Goal: Task Accomplishment & Management: Use online tool/utility

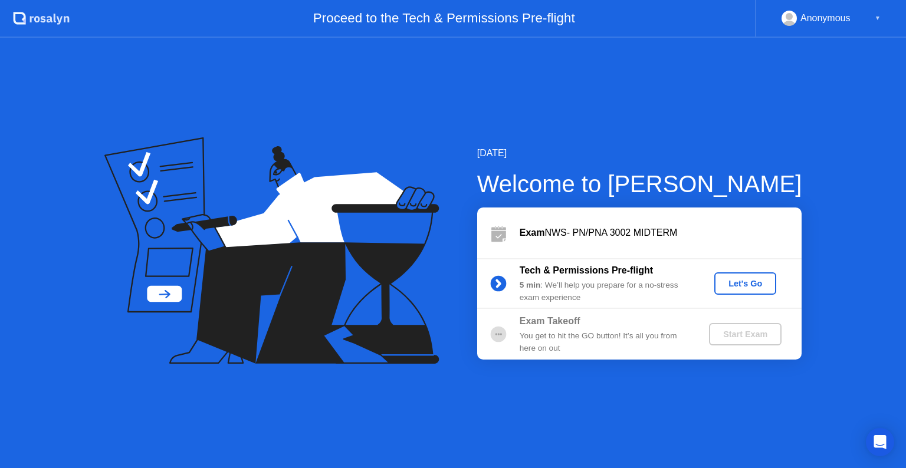
click at [729, 281] on div "Let's Go" at bounding box center [745, 283] width 52 height 9
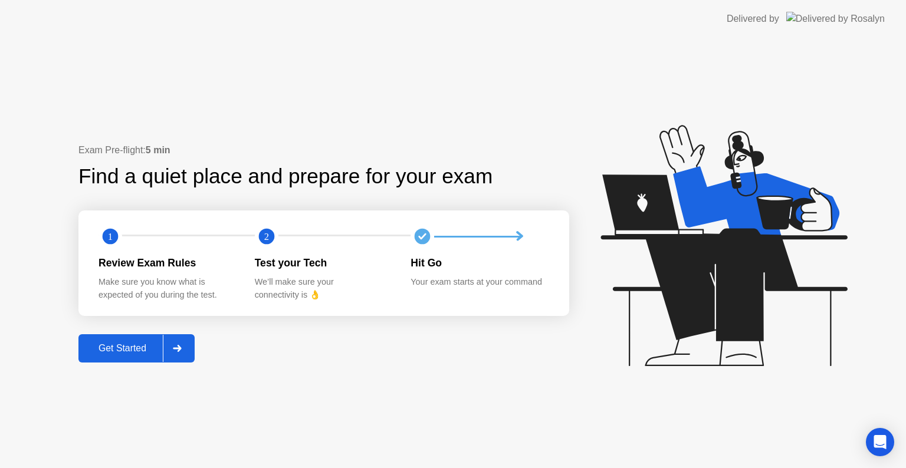
click at [130, 344] on div "Get Started" at bounding box center [122, 348] width 81 height 11
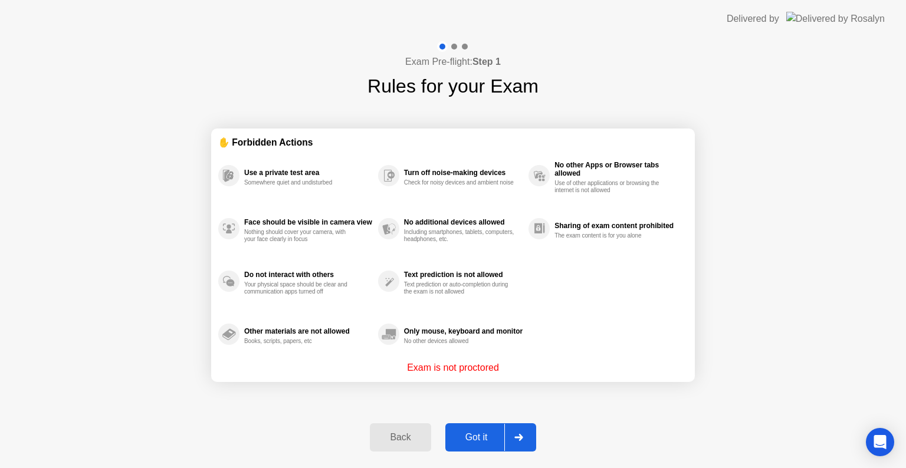
click at [485, 434] on div "Got it" at bounding box center [476, 437] width 55 height 11
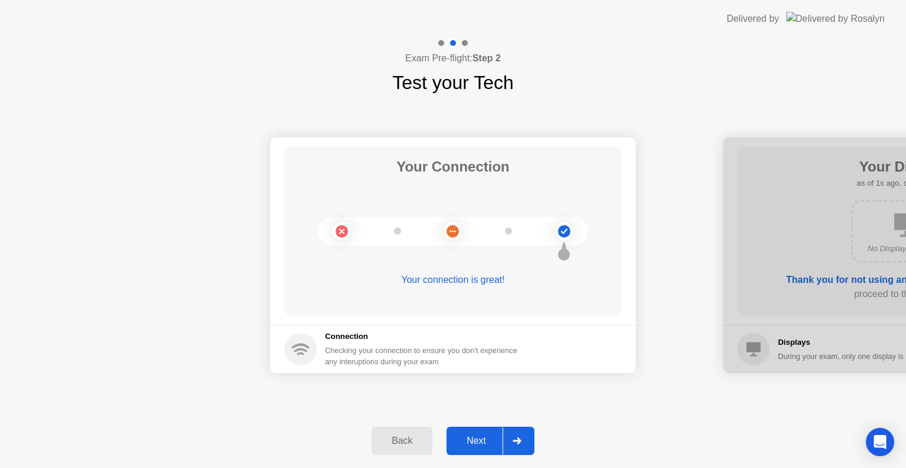
click at [479, 441] on div "Next" at bounding box center [476, 441] width 52 height 11
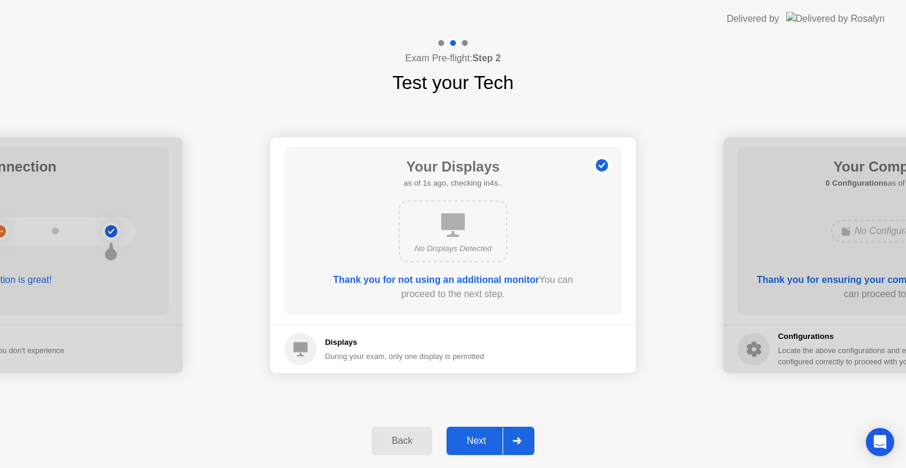
click at [479, 441] on div "Next" at bounding box center [476, 441] width 52 height 11
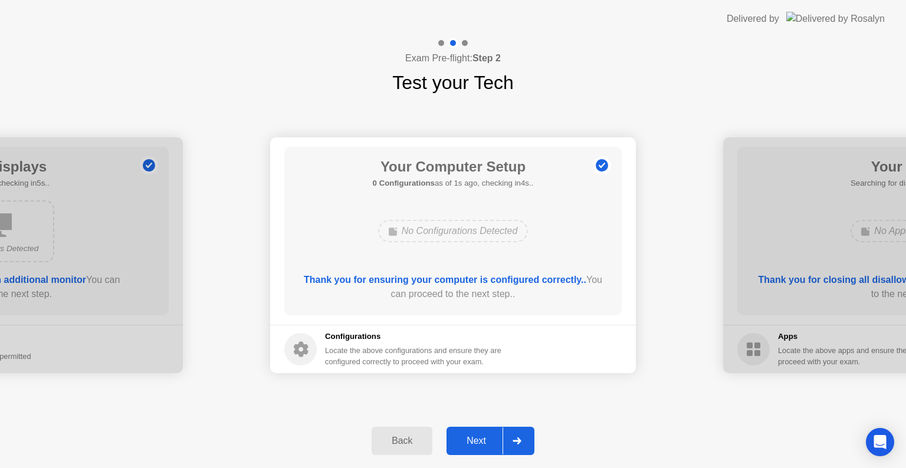
click at [479, 441] on div "Next" at bounding box center [476, 441] width 52 height 11
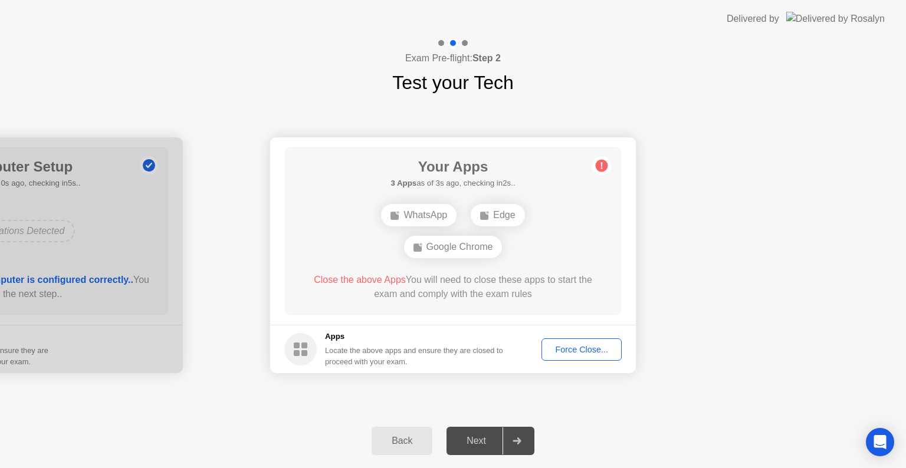
click at [571, 360] on button "Force Close..." at bounding box center [581, 349] width 80 height 22
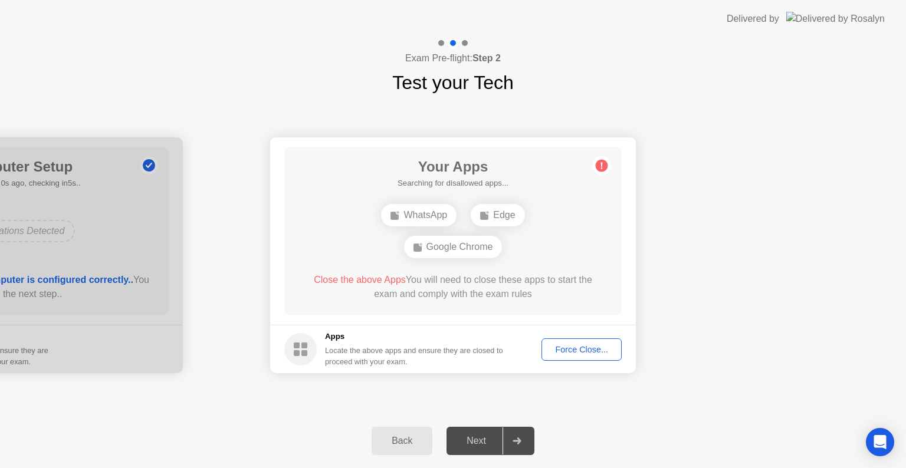
click at [478, 438] on div "Next" at bounding box center [476, 441] width 52 height 11
click at [567, 351] on div "Force Close..." at bounding box center [581, 349] width 72 height 9
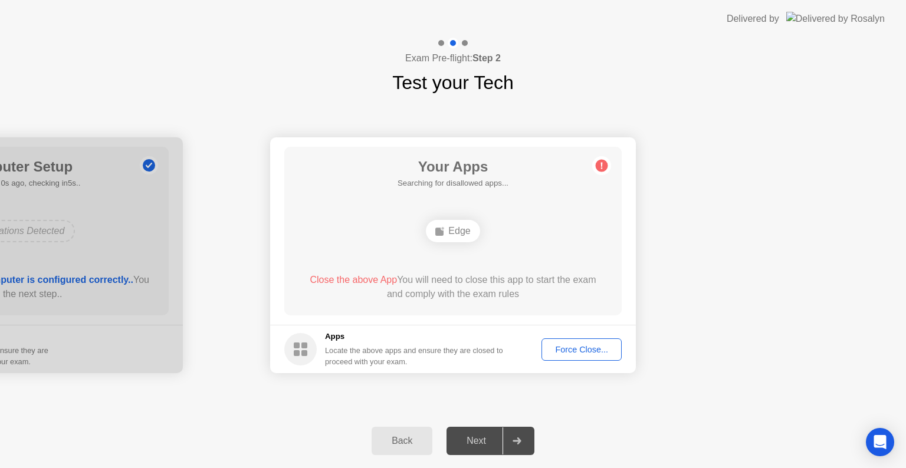
click at [581, 351] on div "Force Close..." at bounding box center [581, 349] width 72 height 9
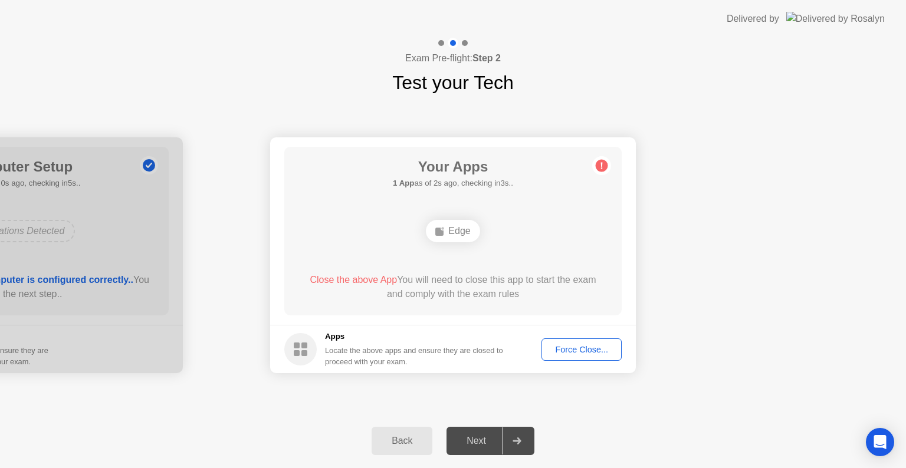
click at [456, 439] on div "Next" at bounding box center [476, 441] width 52 height 11
click at [474, 437] on div "Next" at bounding box center [476, 441] width 52 height 11
click at [475, 443] on div "Next" at bounding box center [476, 441] width 52 height 11
drag, startPoint x: 475, startPoint y: 443, endPoint x: 512, endPoint y: 434, distance: 37.8
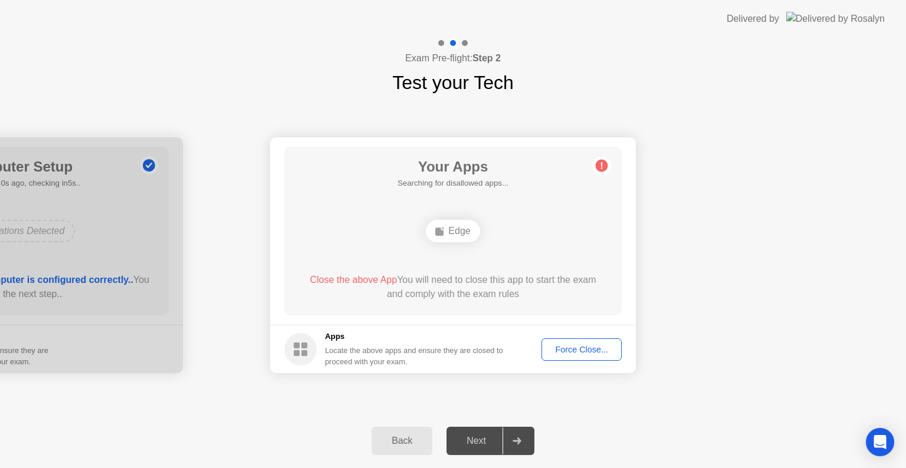
click at [512, 448] on div "Exam Pre-flight: Step 2 Test your Tech Your Connection Your connection is great…" at bounding box center [453, 253] width 906 height 430
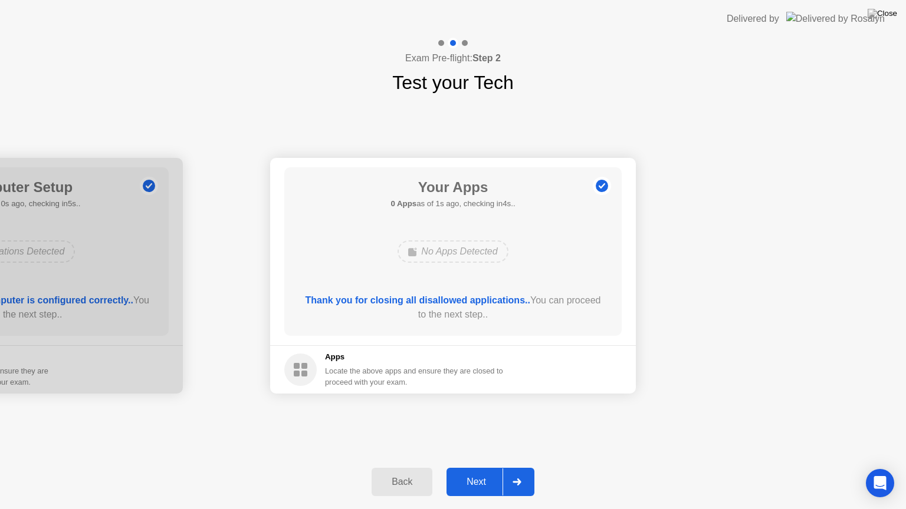
click at [481, 468] on div "Next" at bounding box center [476, 482] width 52 height 11
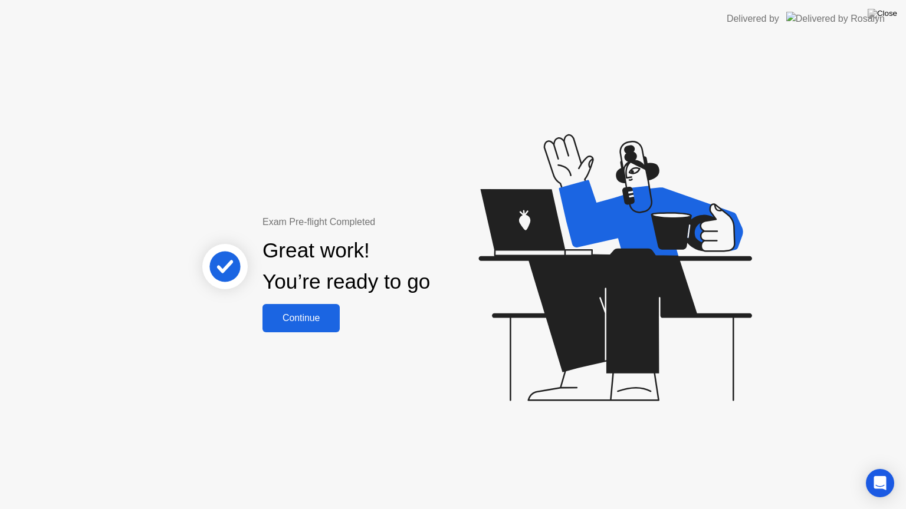
drag, startPoint x: 315, startPoint y: 302, endPoint x: 320, endPoint y: 314, distance: 12.9
click at [320, 314] on div "Exam Pre-flight Completed Great work! You’re ready to go Continue" at bounding box center [347, 273] width 318 height 117
click at [320, 314] on div "Continue" at bounding box center [301, 318] width 70 height 11
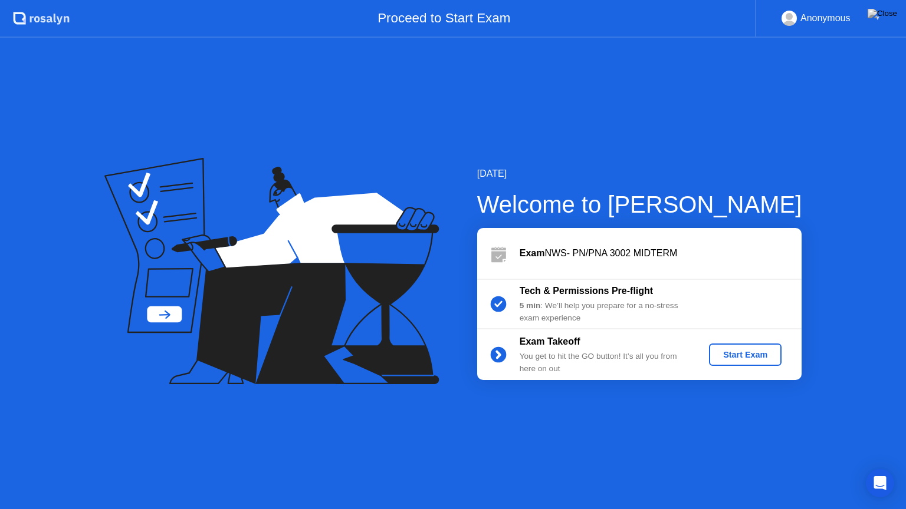
click at [748, 352] on div "Start Exam" at bounding box center [744, 354] width 63 height 9
